Goal: Task Accomplishment & Management: Manage account settings

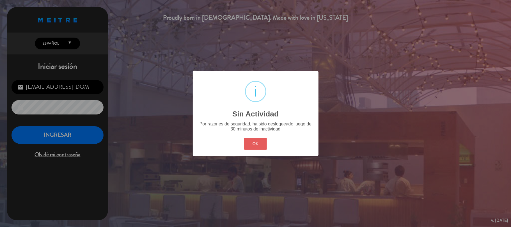
click at [254, 143] on button "OK" at bounding box center [255, 144] width 23 height 12
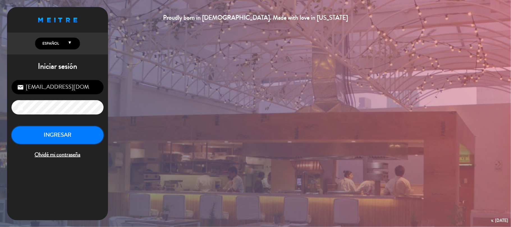
click at [83, 135] on button "INGRESAR" at bounding box center [58, 135] width 92 height 18
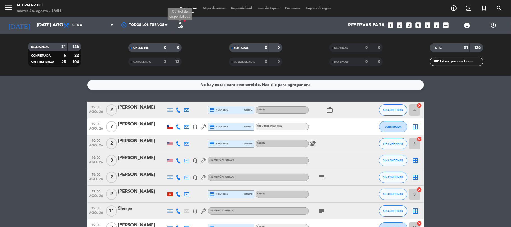
click at [181, 27] on span "pending_actions" at bounding box center [180, 25] width 7 height 7
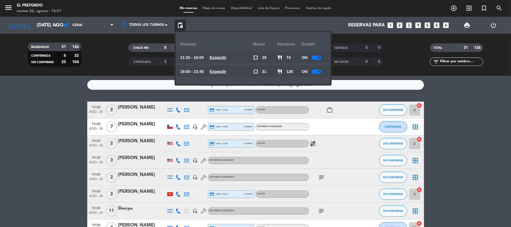
click at [216, 70] on u "Expandir" at bounding box center [218, 71] width 17 height 4
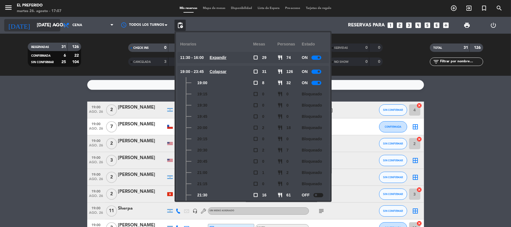
click at [46, 22] on input "[DATE] ago." at bounding box center [64, 25] width 61 height 11
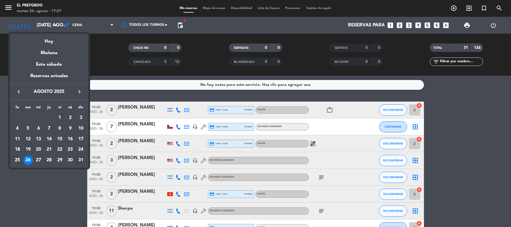
click at [79, 160] on div "31" at bounding box center [81, 161] width 10 height 10
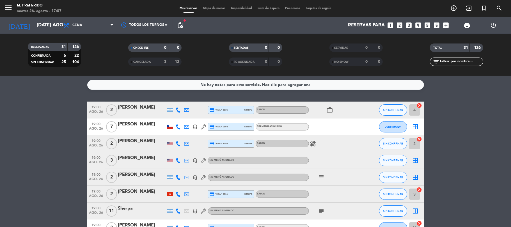
type input "dom. 31 ago."
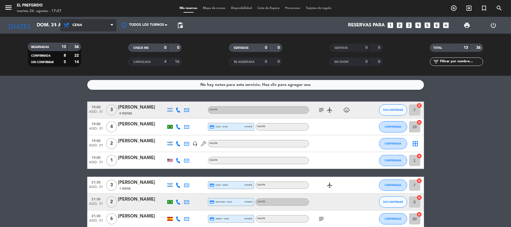
click at [101, 21] on span "Cena" at bounding box center [88, 25] width 56 height 12
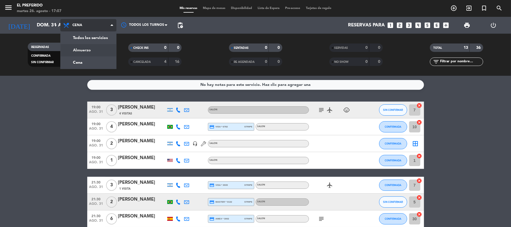
click at [104, 55] on div "menu El Preferido martes 26. agosto - 17:07 Mis reservas Mapa de mesas Disponib…" at bounding box center [255, 38] width 511 height 76
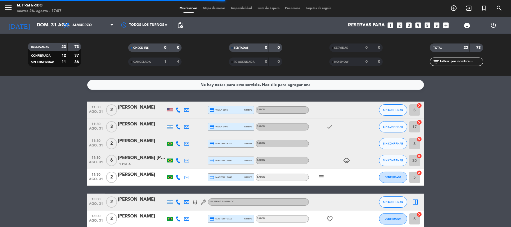
click at [180, 29] on span "pending_actions" at bounding box center [180, 25] width 11 height 11
click at [181, 26] on span "pending_actions" at bounding box center [180, 25] width 7 height 7
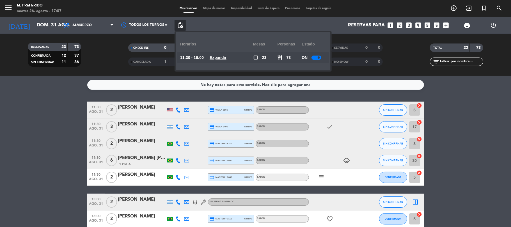
click at [219, 56] on u "Expandir" at bounding box center [218, 57] width 17 height 4
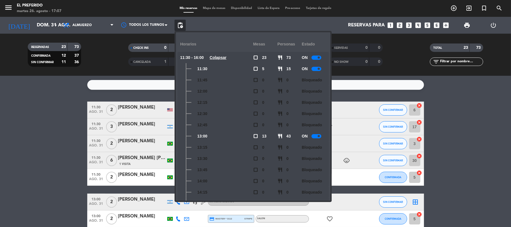
click at [319, 135] on span at bounding box center [319, 136] width 2 height 2
